Goal: Information Seeking & Learning: Learn about a topic

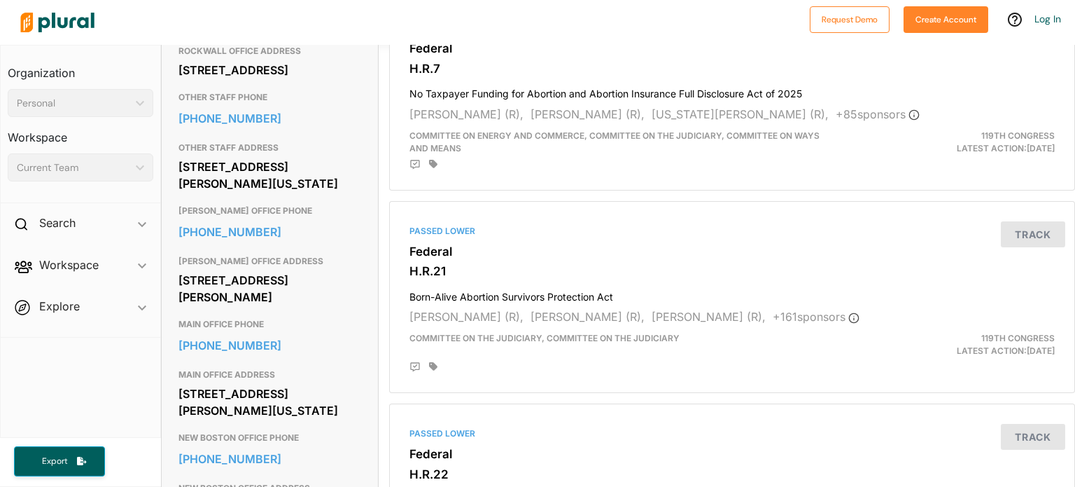
scroll to position [560, 0]
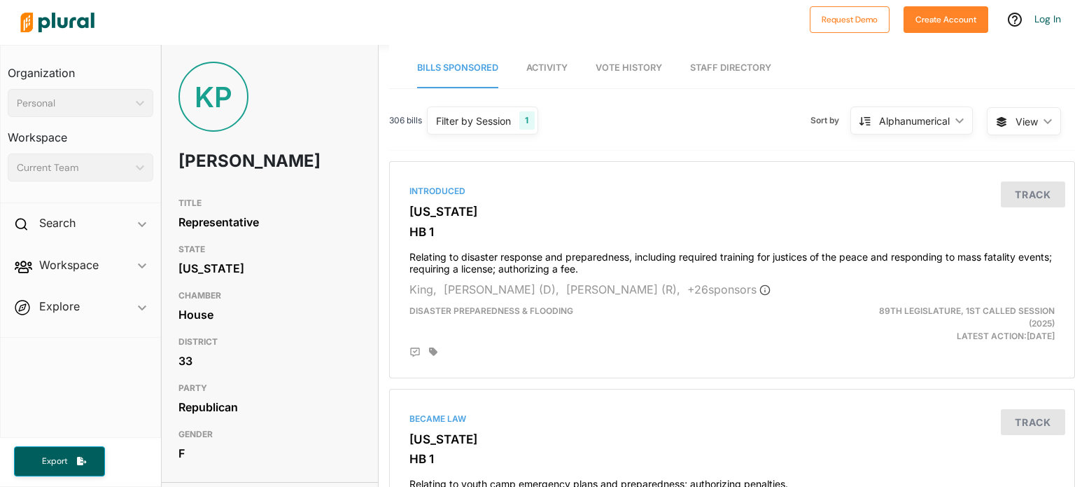
drag, startPoint x: 180, startPoint y: 156, endPoint x: 253, endPoint y: 180, distance: 76.6
click at [253, 180] on h1 "Katrina Pierson" at bounding box center [234, 161] width 110 height 42
copy h1 "Katrina Pierson"
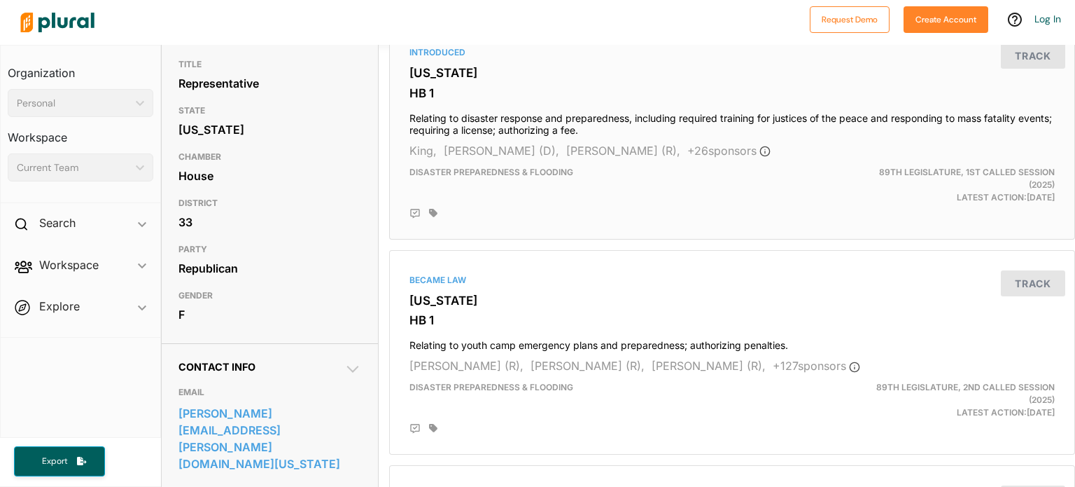
scroll to position [70, 0]
